Goal: Find specific page/section: Find specific page/section

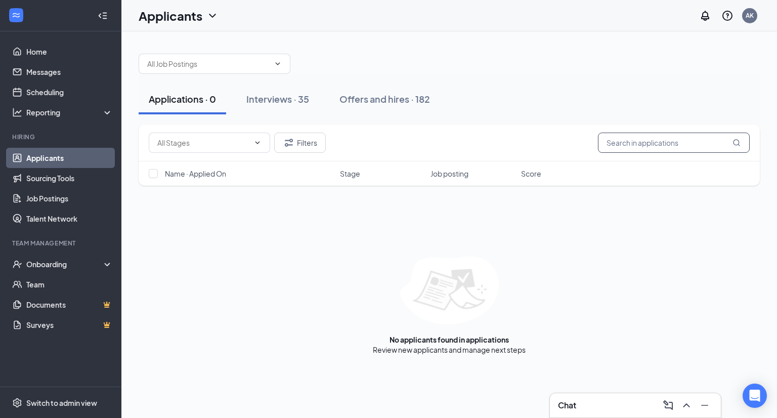
click at [650, 147] on input "text" at bounding box center [674, 143] width 152 height 20
type input "ray"
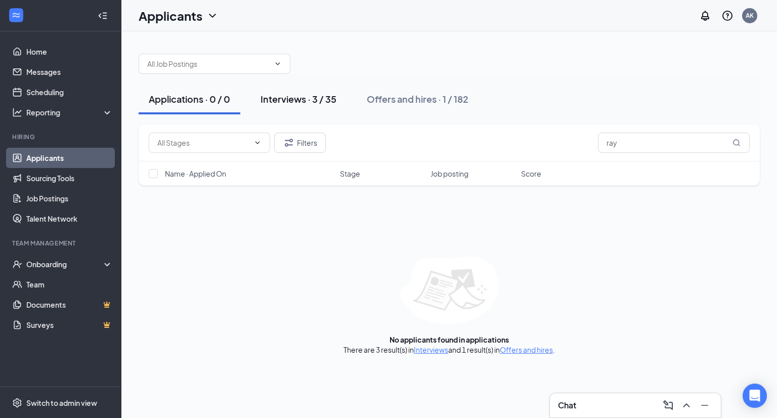
click at [297, 95] on div "Interviews · 3 / 35" at bounding box center [299, 99] width 76 height 13
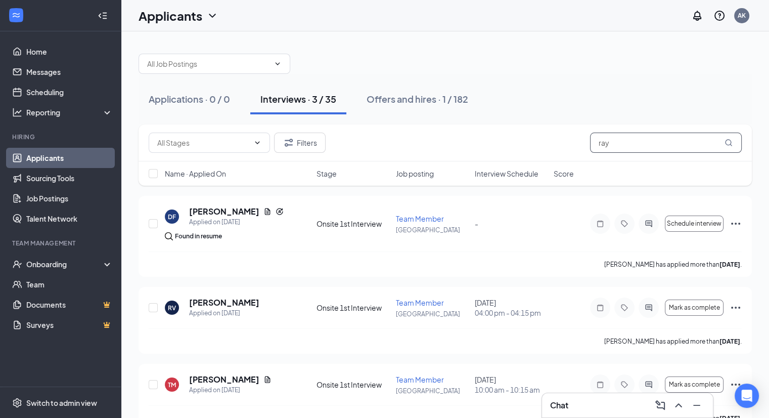
click at [674, 134] on input "ray" at bounding box center [666, 143] width 152 height 20
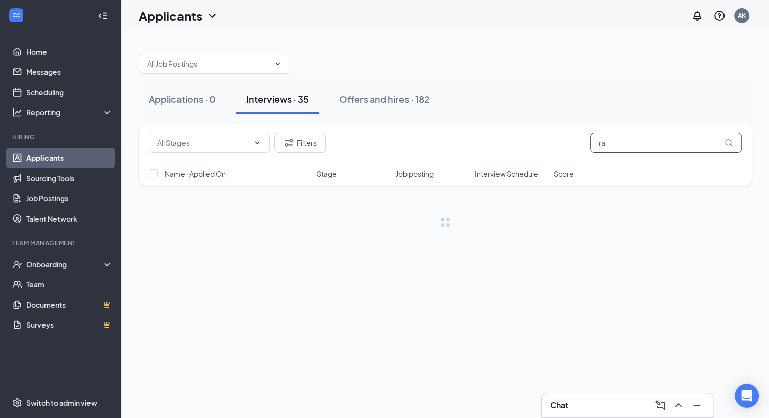
type input "r"
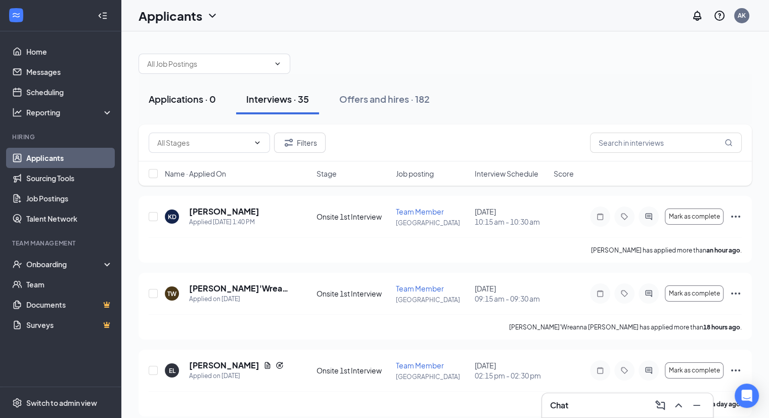
click at [201, 87] on button "Applications · 0" at bounding box center [183, 99] width 88 height 30
